Goal: Navigation & Orientation: Understand site structure

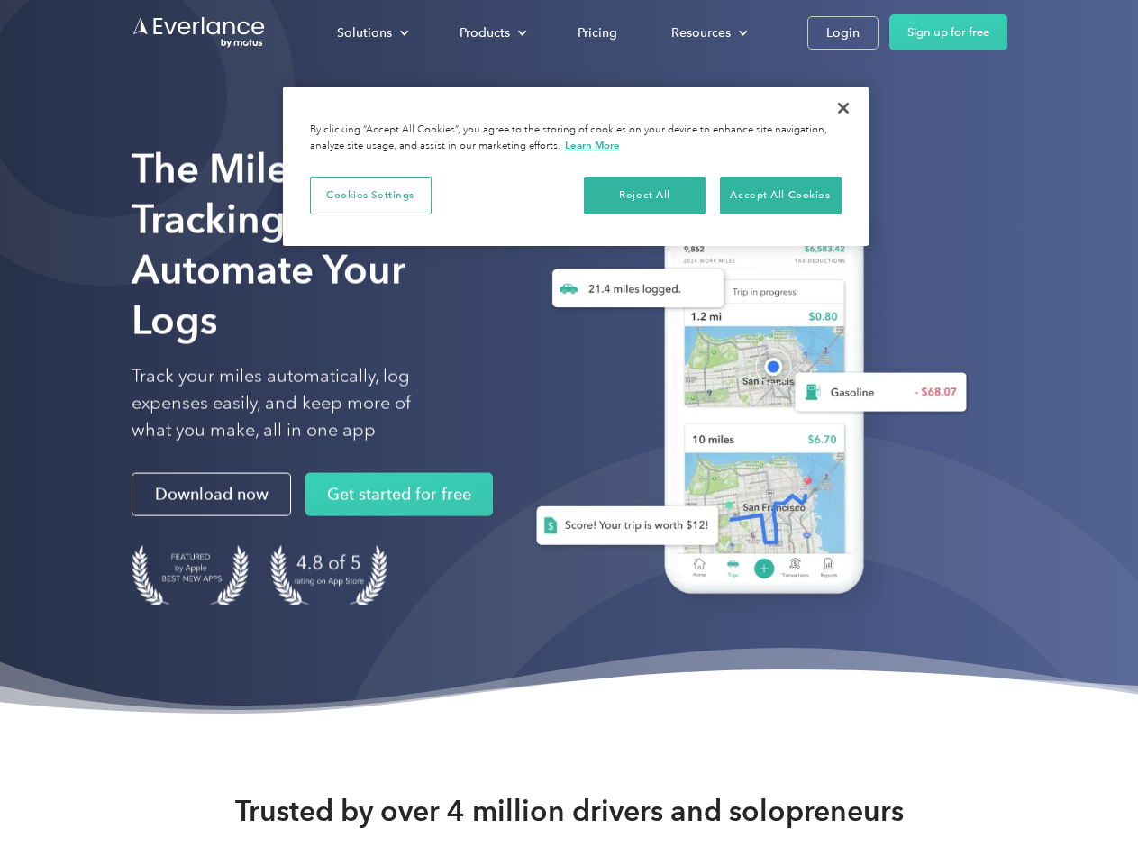
click at [372, 32] on div "Solutions" at bounding box center [364, 33] width 55 height 23
click at [491, 32] on div "Products" at bounding box center [484, 33] width 50 height 23
click at [707, 32] on div "Resources" at bounding box center [700, 33] width 59 height 23
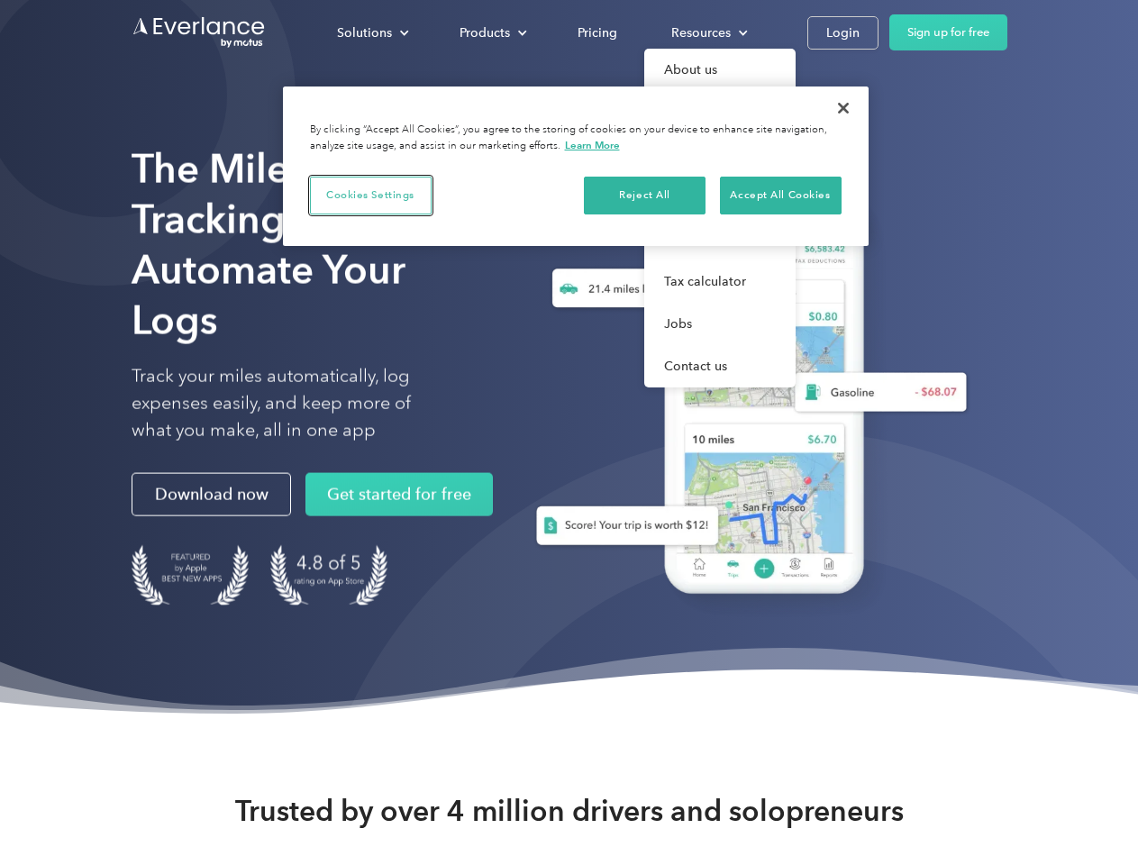
click at [370, 195] on button "Cookies Settings" at bounding box center [371, 196] width 122 height 38
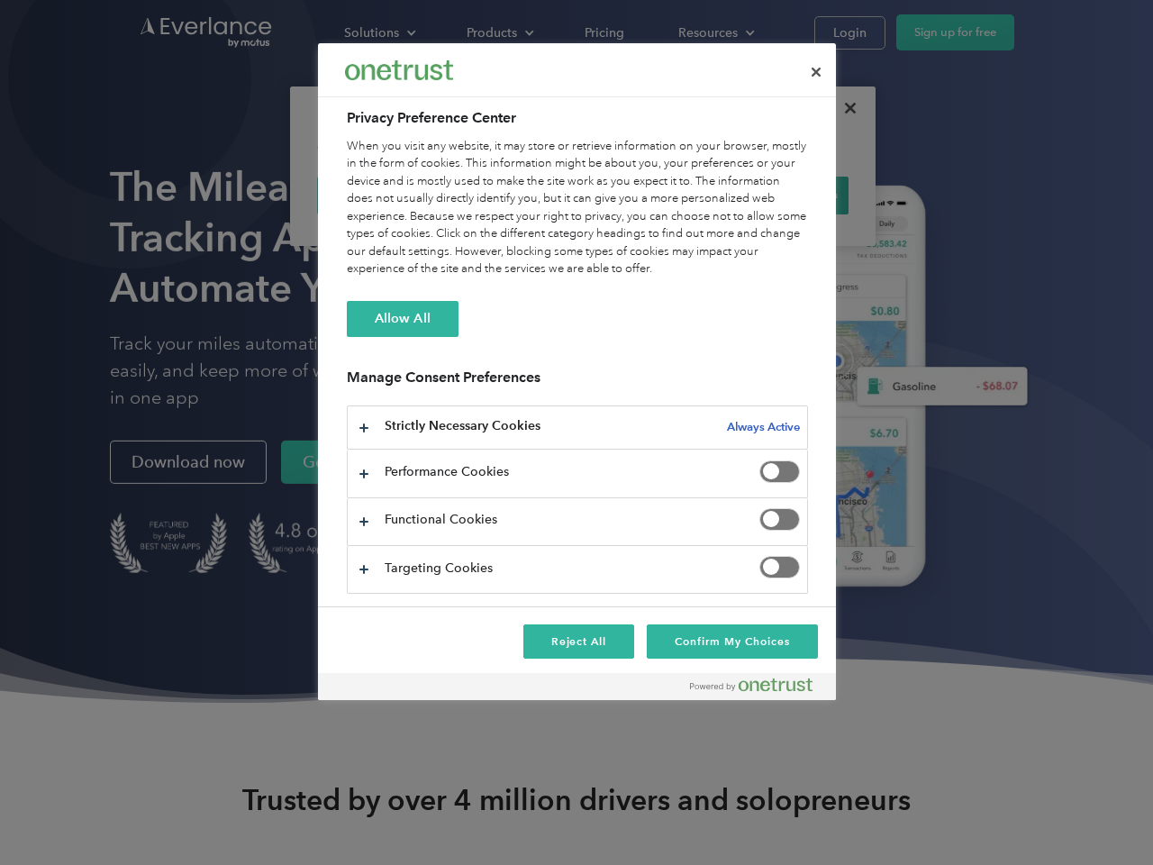
click at [645, 195] on div "When you visit any website, it may store or retrieve information on your browse…" at bounding box center [577, 208] width 461 height 141
click at [780, 195] on div "When you visit any website, it may store or retrieve information on your browse…" at bounding box center [577, 208] width 461 height 141
click at [843, 108] on div at bounding box center [576, 432] width 1153 height 865
